Goal: Use online tool/utility: Utilize a website feature to perform a specific function

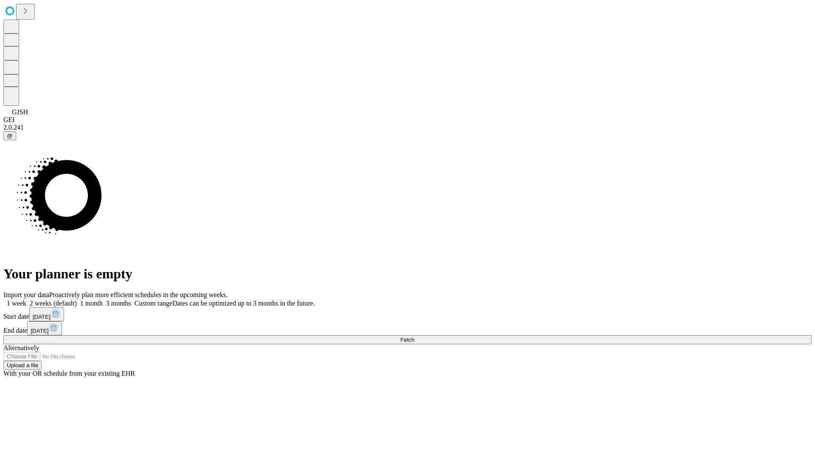
click at [414, 336] on span "Fetch" at bounding box center [407, 339] width 14 height 6
